Goal: Task Accomplishment & Management: Manage account settings

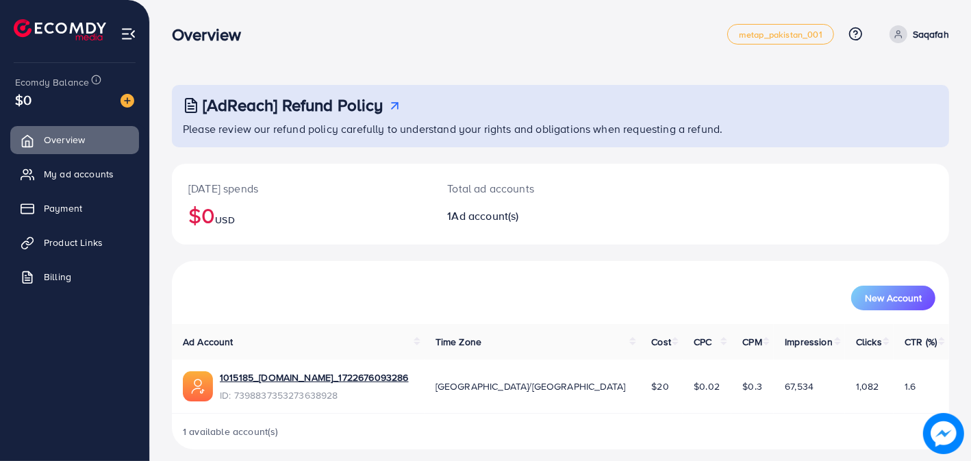
scroll to position [10, 0]
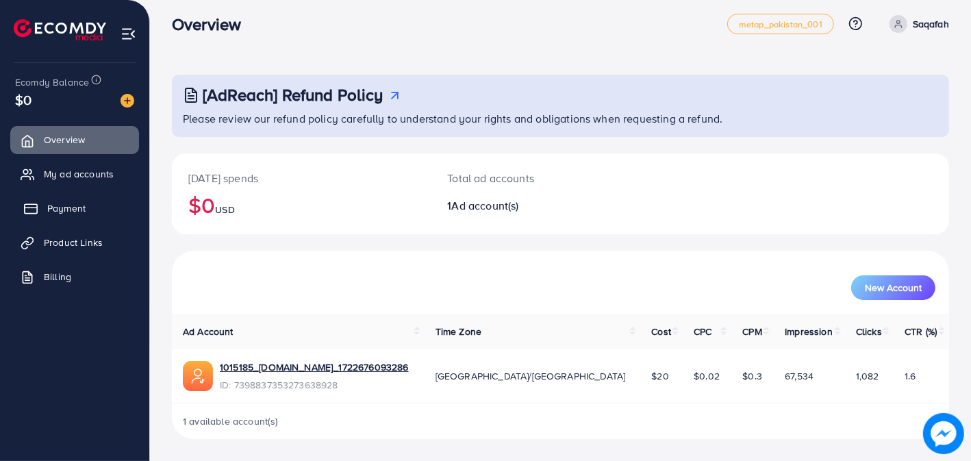
click at [131, 216] on link "Payment" at bounding box center [74, 207] width 129 height 27
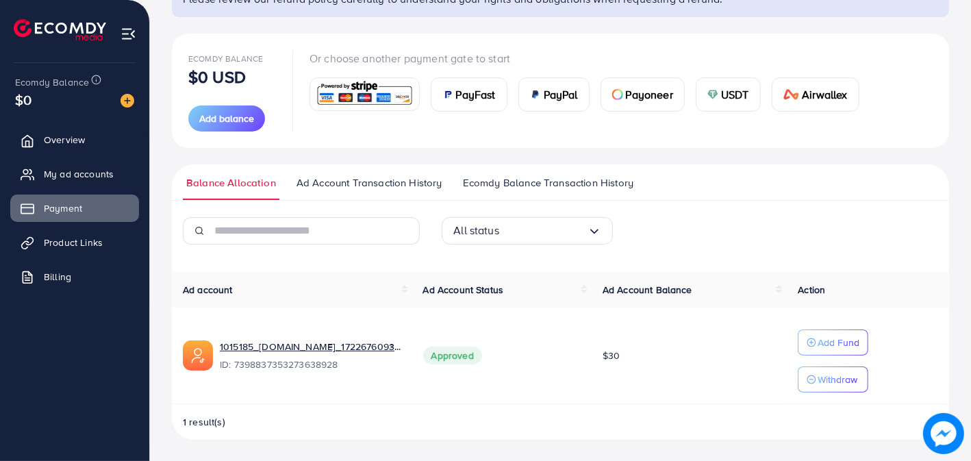
scroll to position [129, 0]
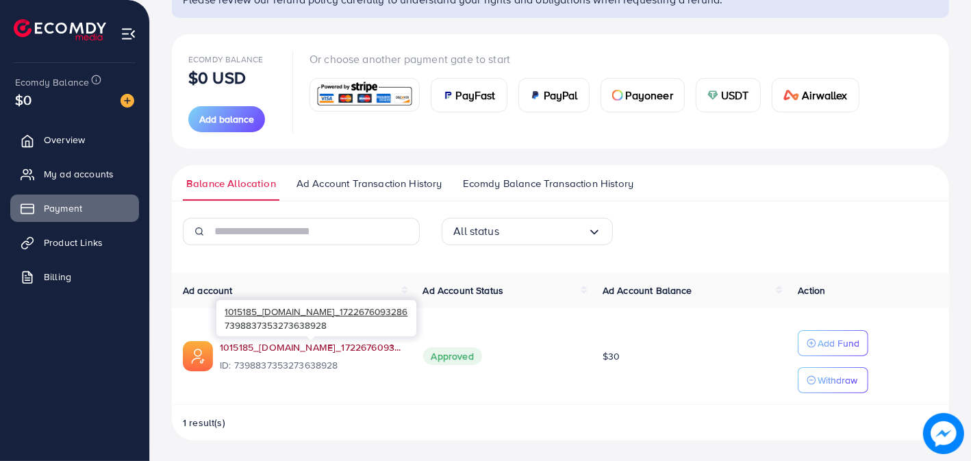
click at [299, 346] on link "1015185_[DOMAIN_NAME]_1722676093286" at bounding box center [310, 347] width 181 height 14
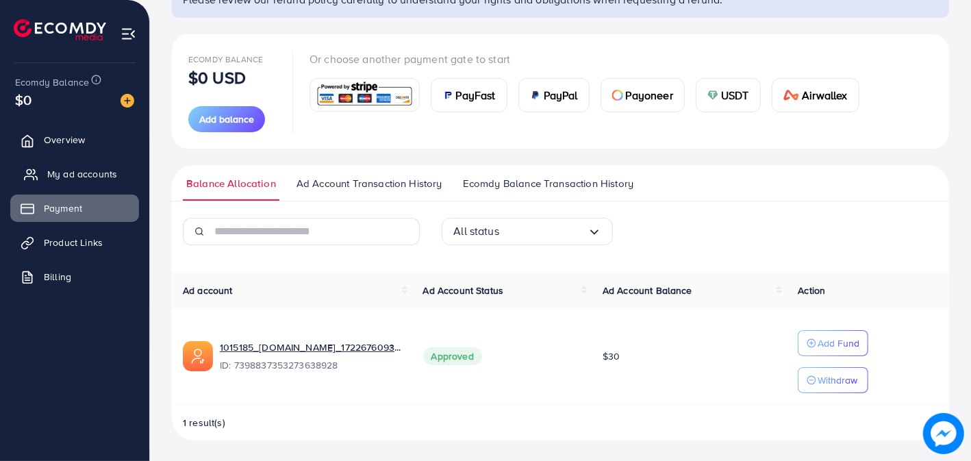
click at [57, 187] on link "My ad accounts" at bounding box center [74, 173] width 129 height 27
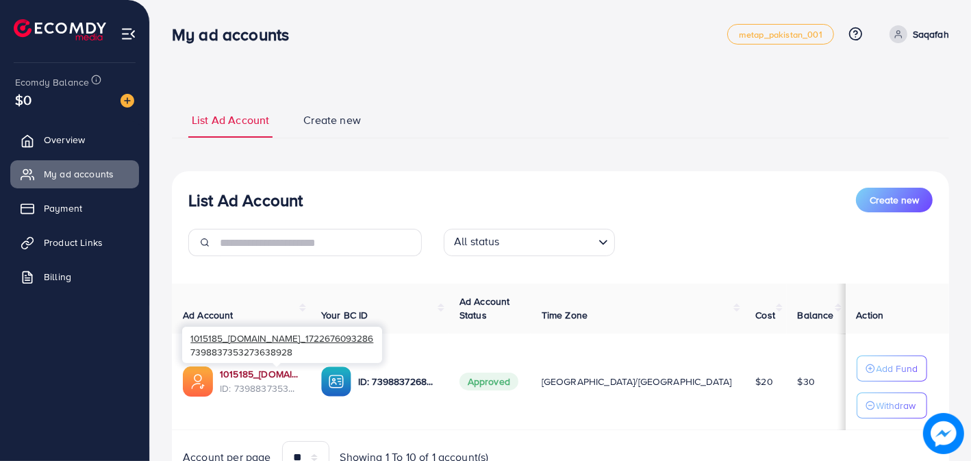
click at [299, 377] on link "1015185_[DOMAIN_NAME]_1722676093286" at bounding box center [259, 374] width 79 height 14
click at [916, 38] on p "Saqafah" at bounding box center [930, 34] width 36 height 16
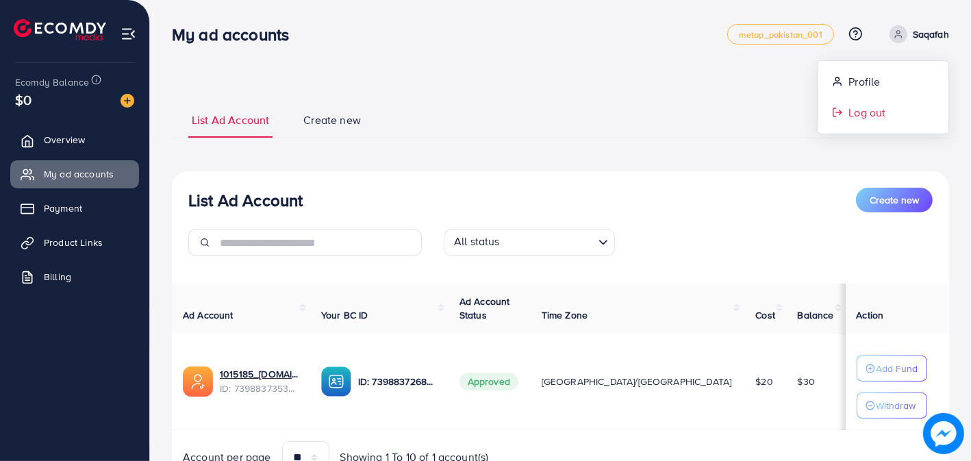
click at [867, 112] on span "Log out" at bounding box center [866, 112] width 37 height 16
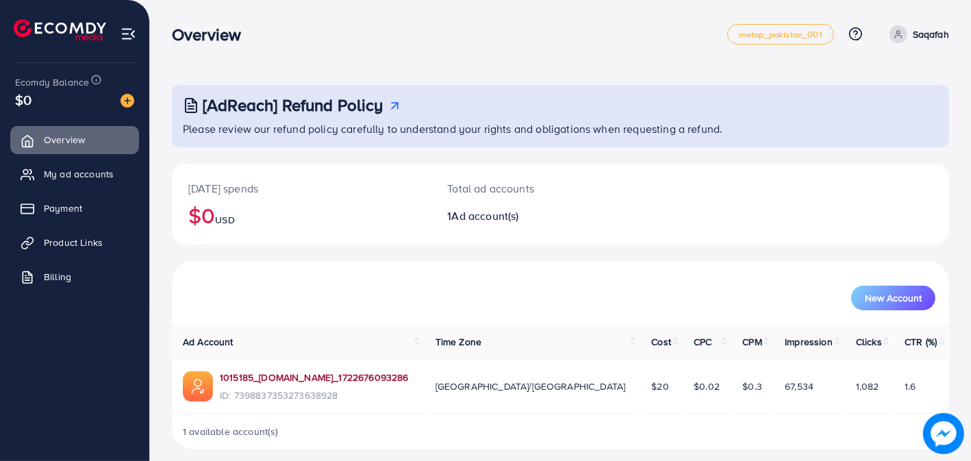
click at [375, 377] on link "1015185_[DOMAIN_NAME]_1722676093286" at bounding box center [314, 377] width 189 height 14
